Goal: Navigation & Orientation: Find specific page/section

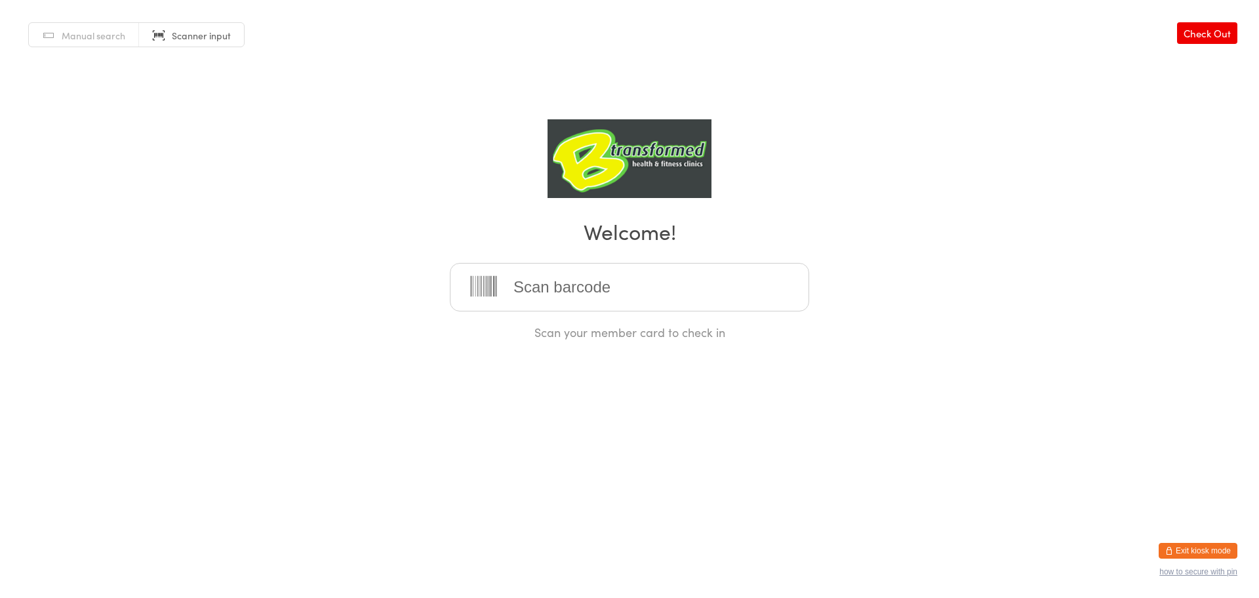
click at [1201, 548] on button "Exit kiosk mode" at bounding box center [1197, 551] width 79 height 16
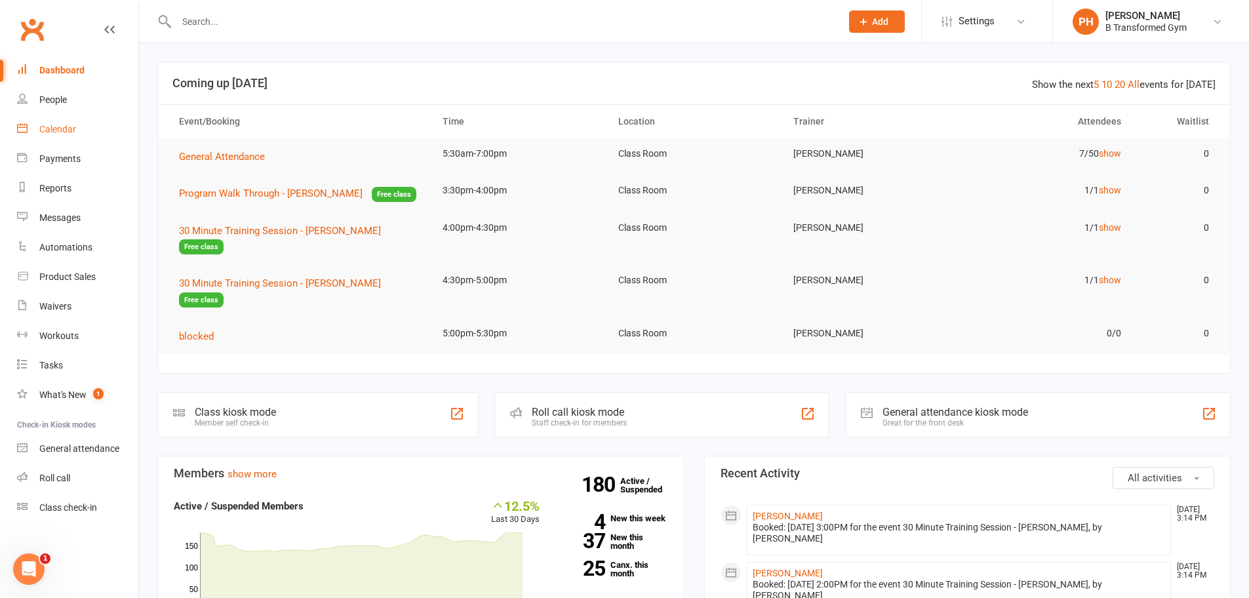
click at [56, 126] on div "Calendar" at bounding box center [57, 129] width 37 height 10
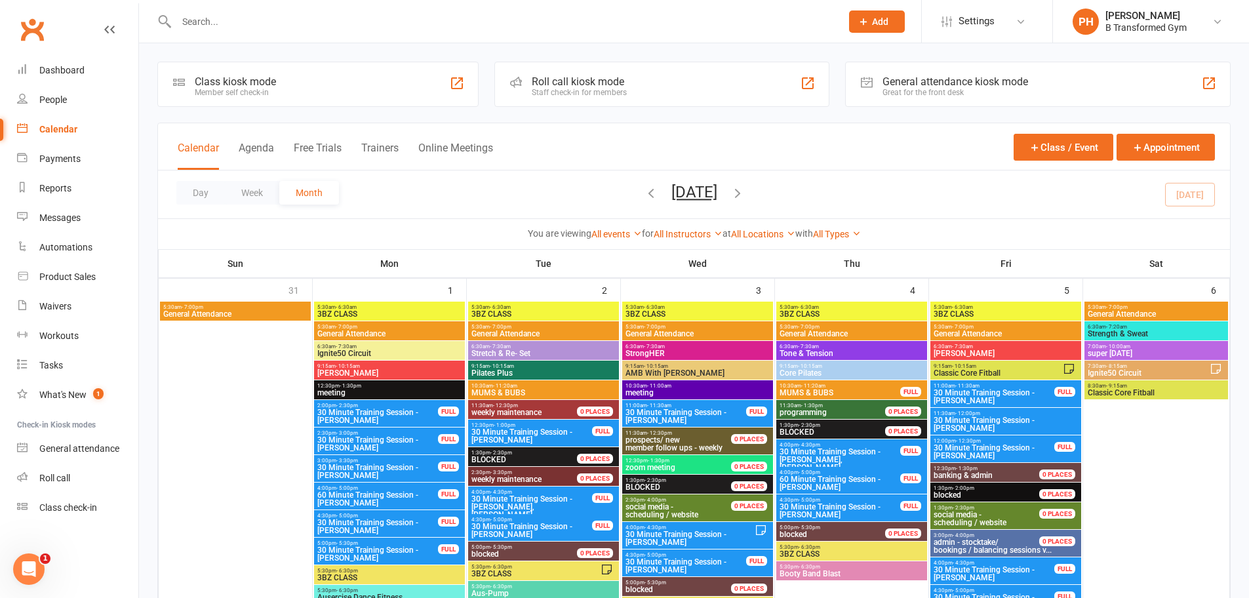
click at [681, 199] on button "September 2025" at bounding box center [694, 192] width 46 height 18
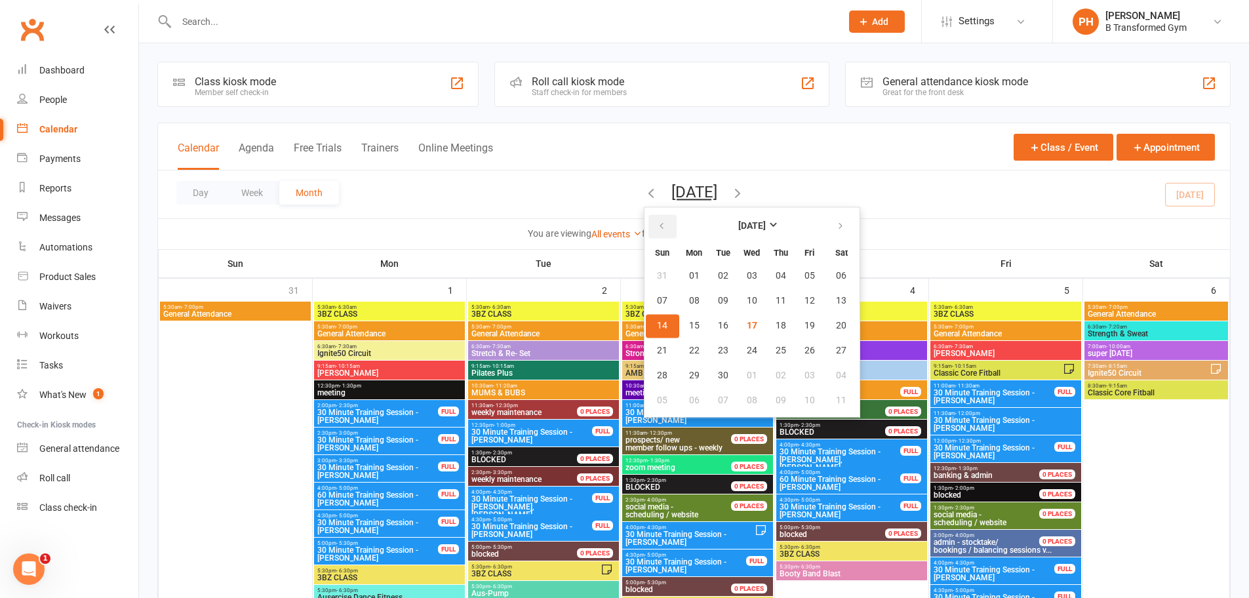
click at [648, 222] on button "button" at bounding box center [662, 226] width 28 height 24
click at [680, 359] on button "18" at bounding box center [694, 351] width 28 height 24
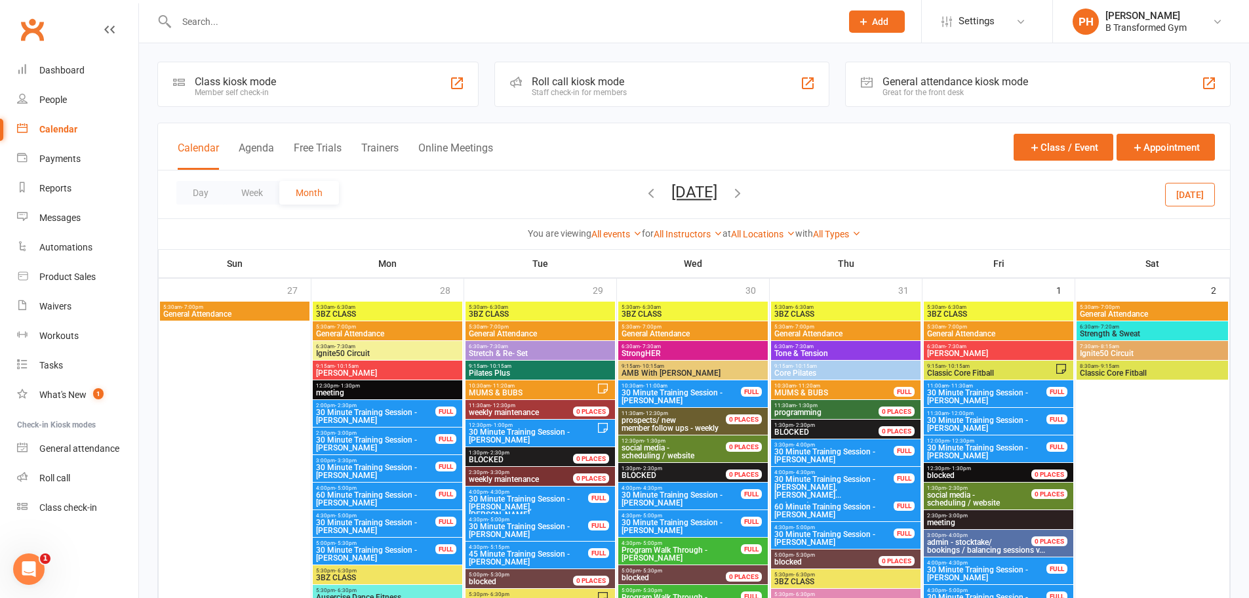
click at [372, 142] on button "Trainers" at bounding box center [379, 156] width 37 height 28
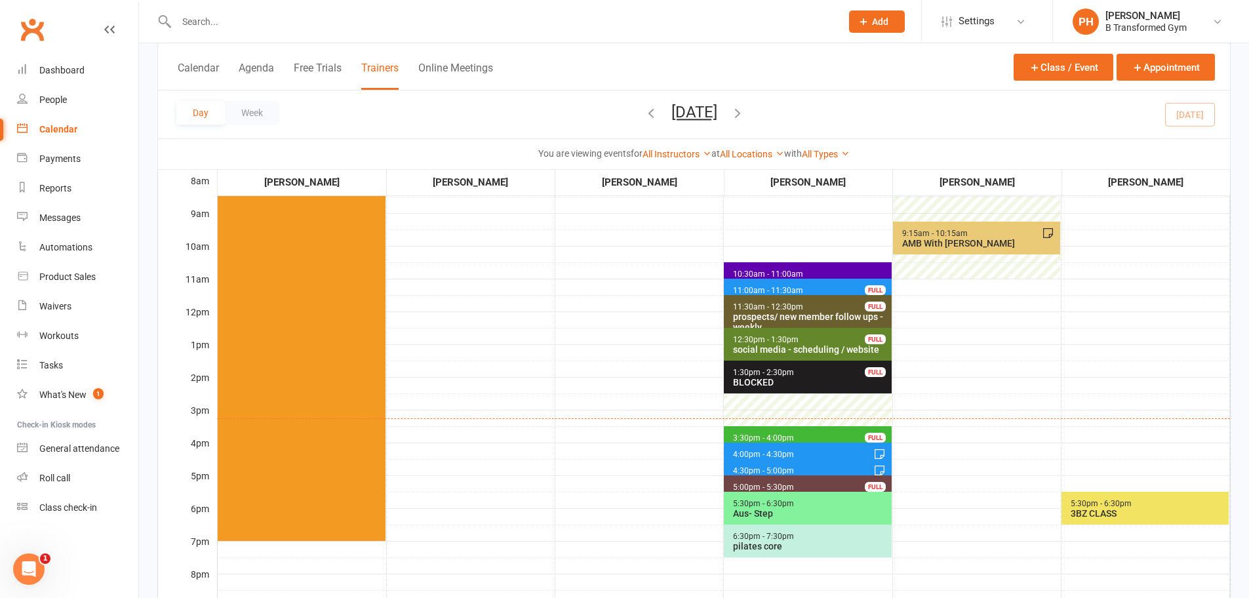
scroll to position [262, 0]
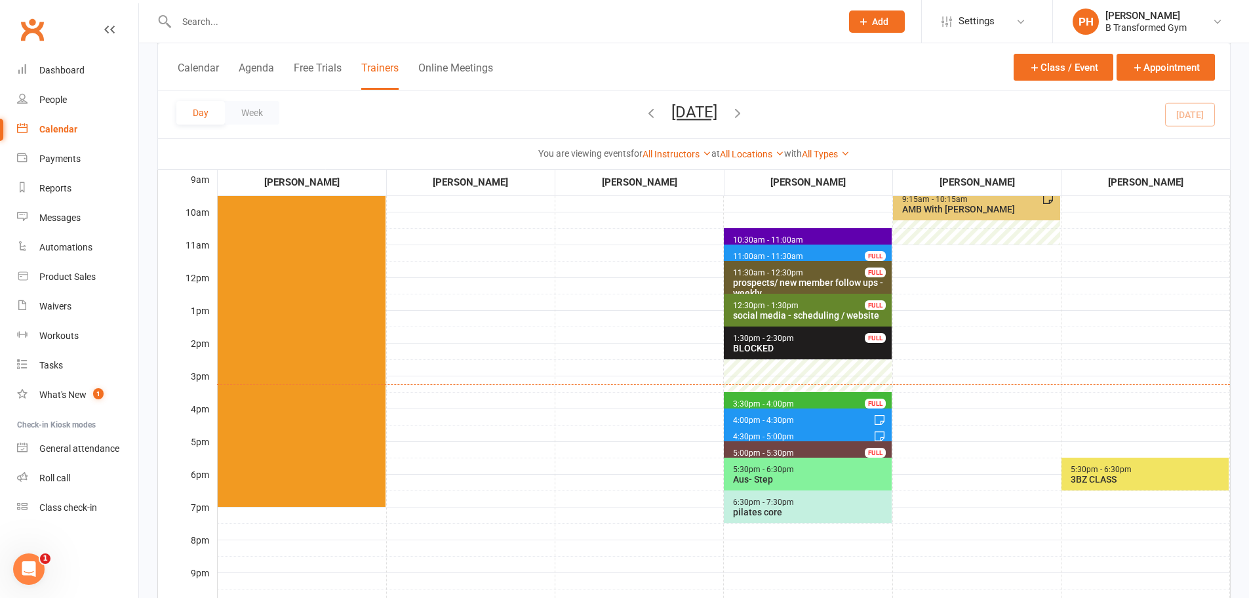
click at [812, 416] on span "4:00pm - 4:30pm 30 Minute Training Session - John Rimmington FULL" at bounding box center [807, 417] width 167 height 19
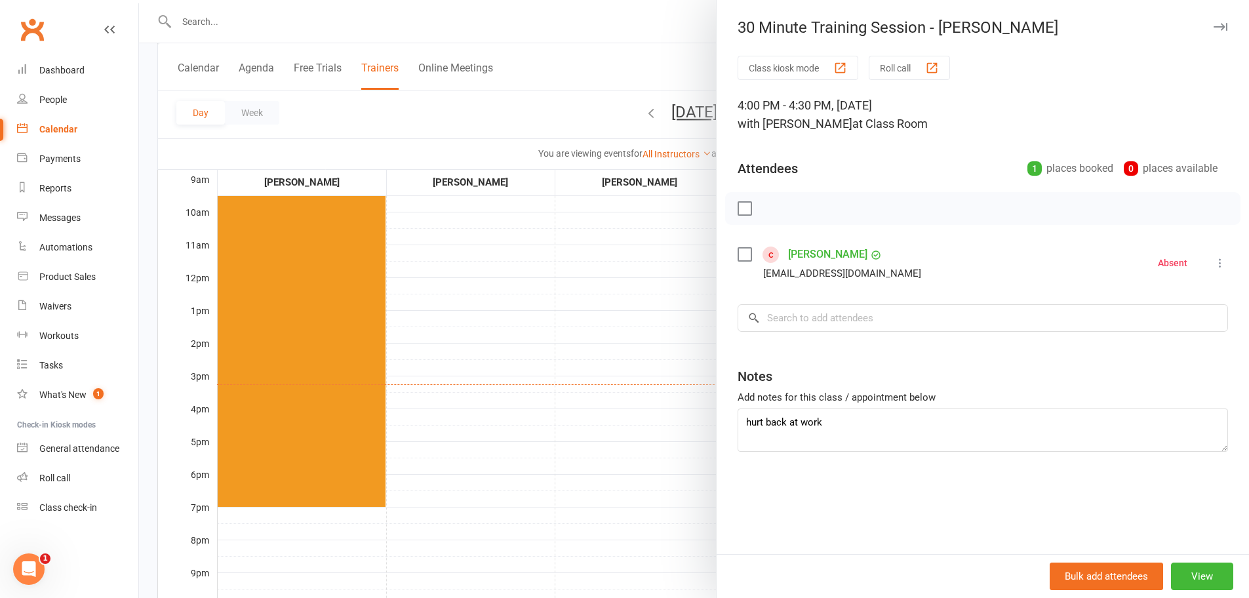
click at [651, 401] on div at bounding box center [694, 299] width 1110 height 598
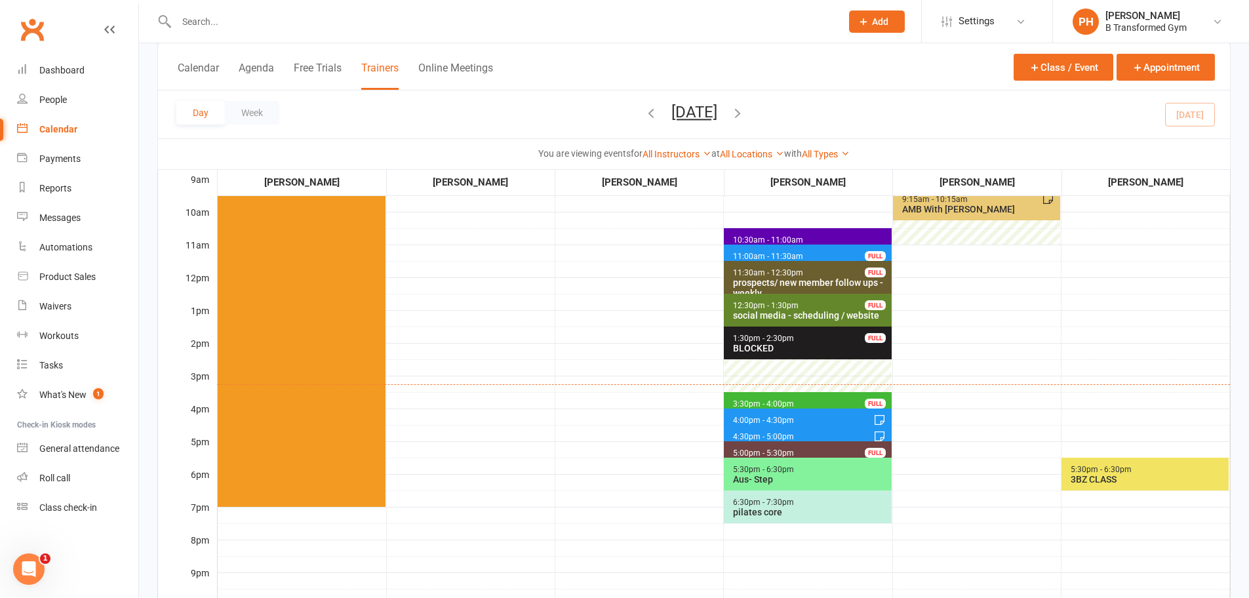
click at [713, 116] on button "Wednesday, Sep 17, 2025" at bounding box center [694, 112] width 46 height 18
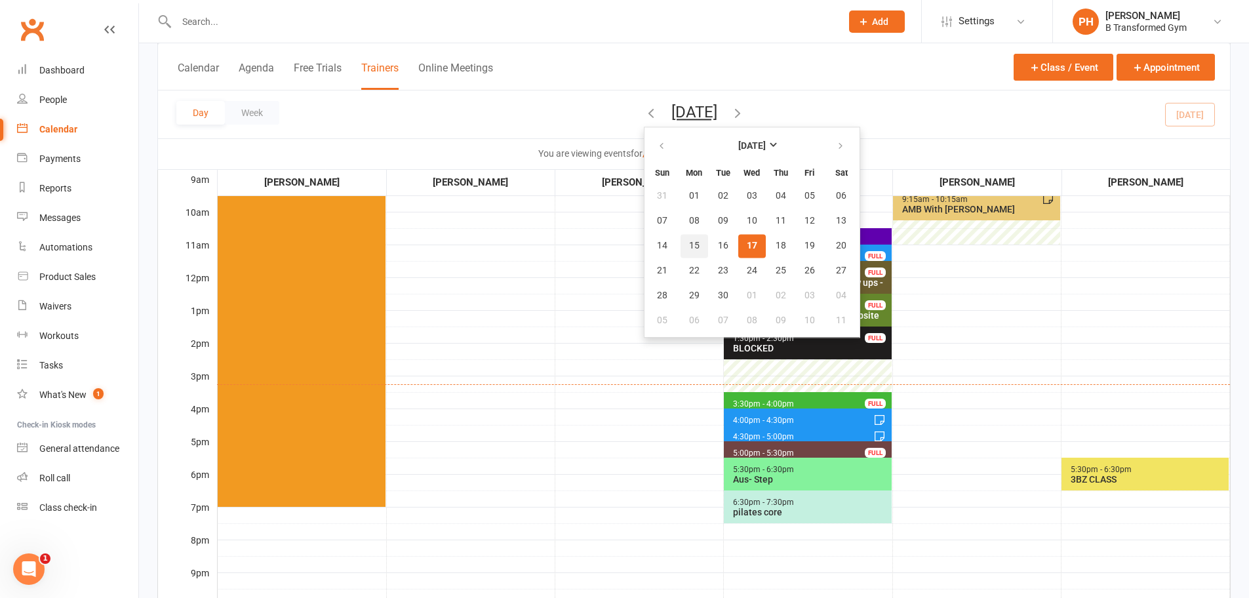
click at [689, 242] on span "15" at bounding box center [694, 246] width 10 height 10
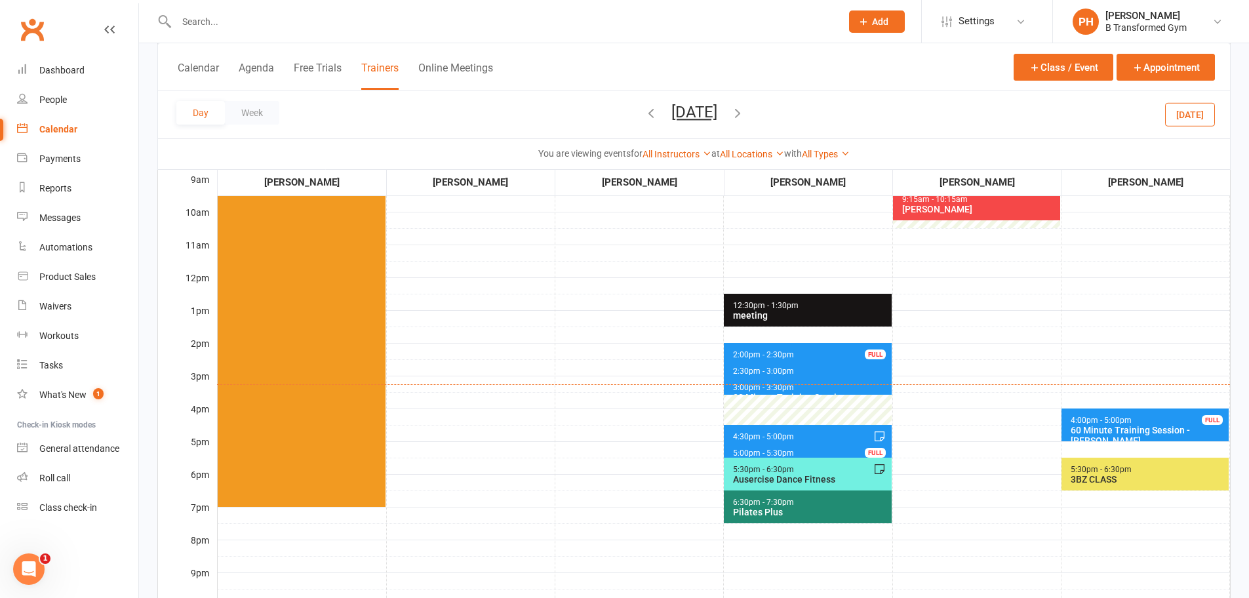
click at [779, 370] on span "2:30pm - 3:00pm" at bounding box center [763, 370] width 62 height 9
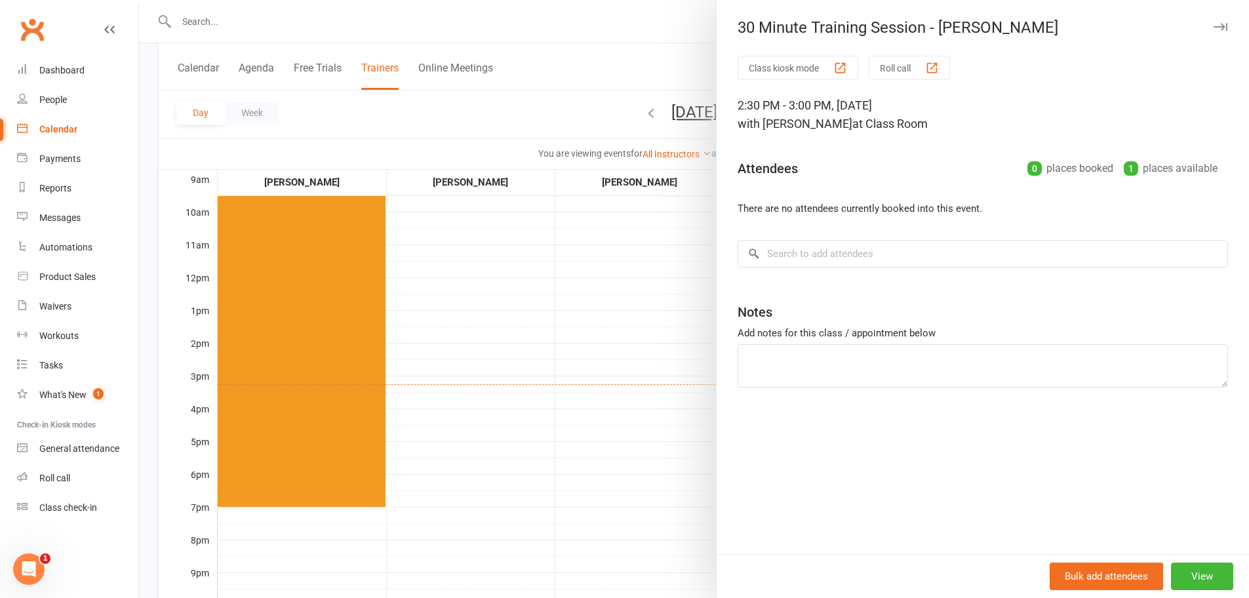
click at [619, 372] on div at bounding box center [694, 299] width 1110 height 598
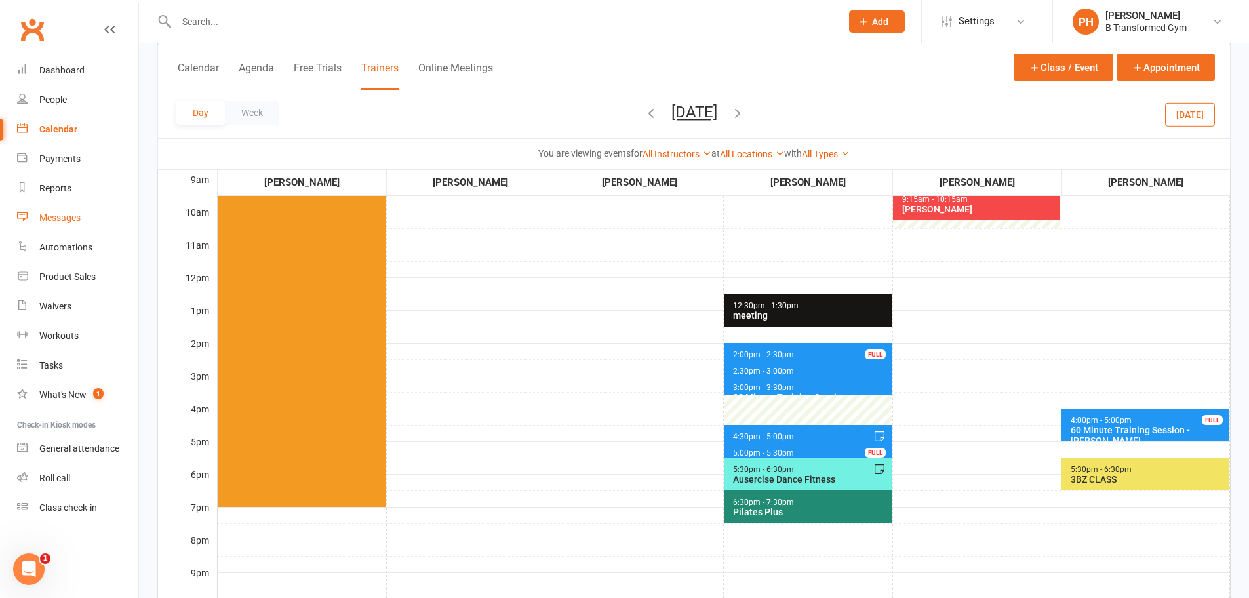
click at [41, 218] on link "Messages" at bounding box center [77, 217] width 121 height 29
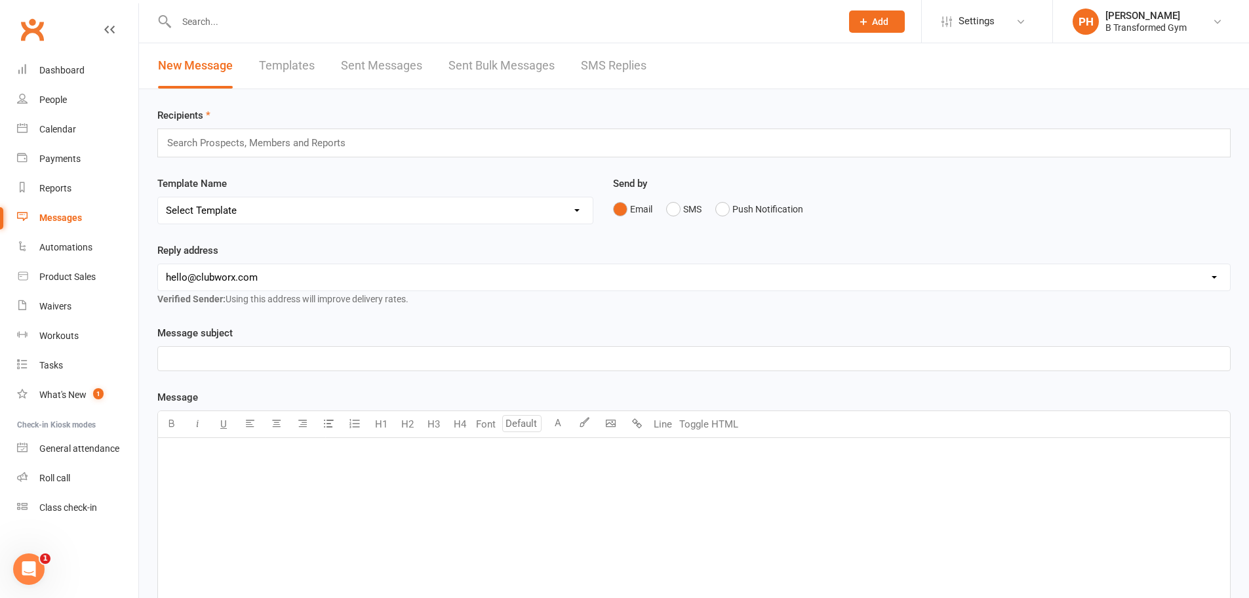
click at [595, 64] on link "SMS Replies" at bounding box center [614, 65] width 66 height 45
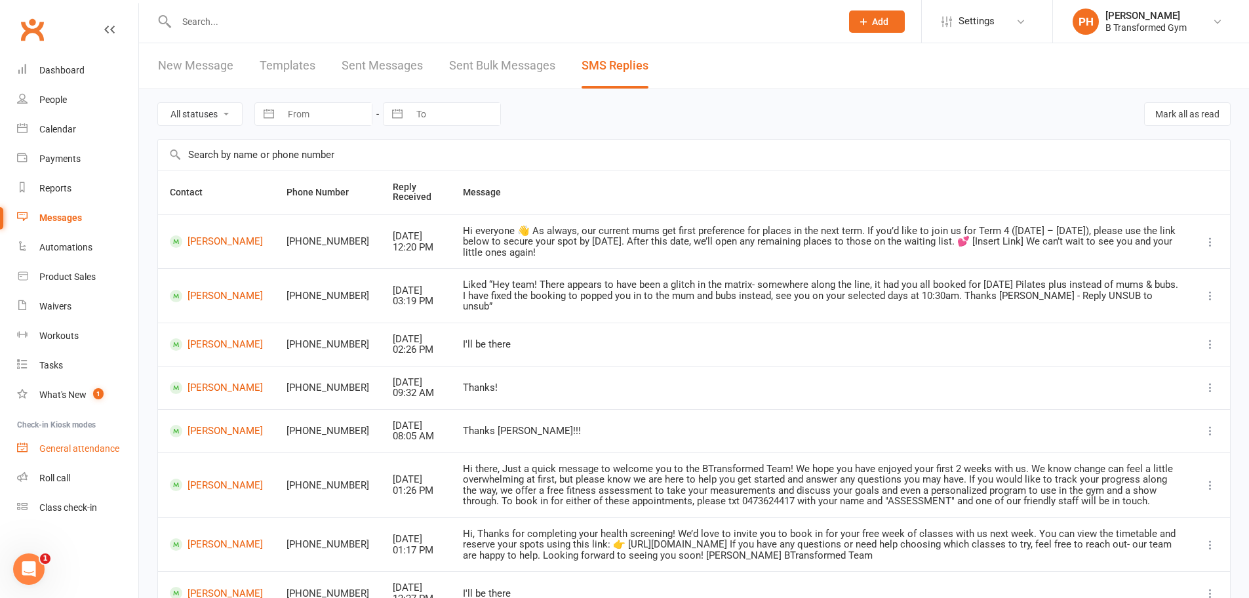
click at [123, 448] on link "General attendance" at bounding box center [77, 448] width 121 height 29
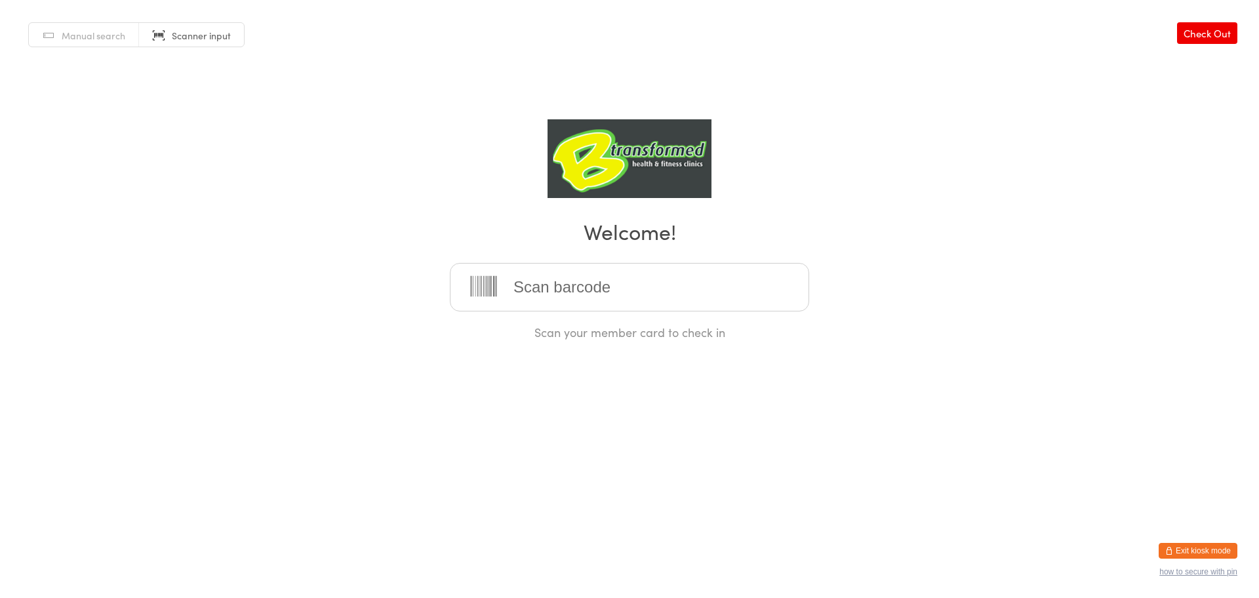
click at [586, 284] on input "search" at bounding box center [629, 287] width 359 height 49
